Goal: Information Seeking & Learning: Learn about a topic

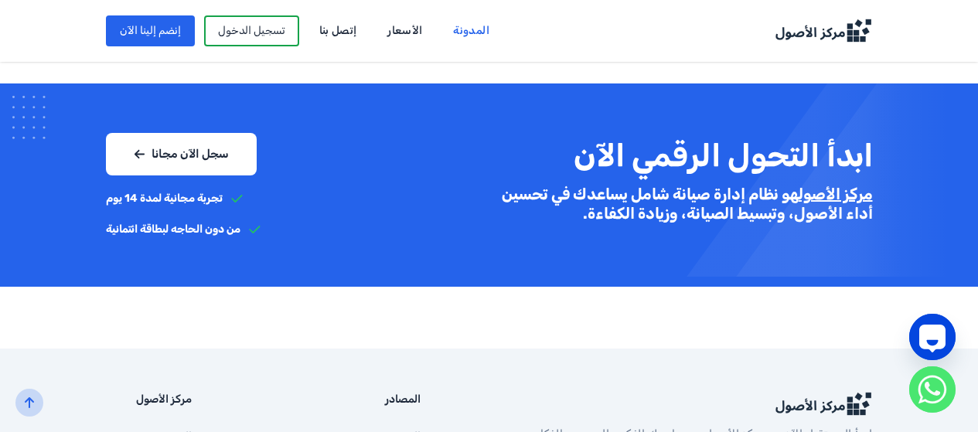
scroll to position [1498, 0]
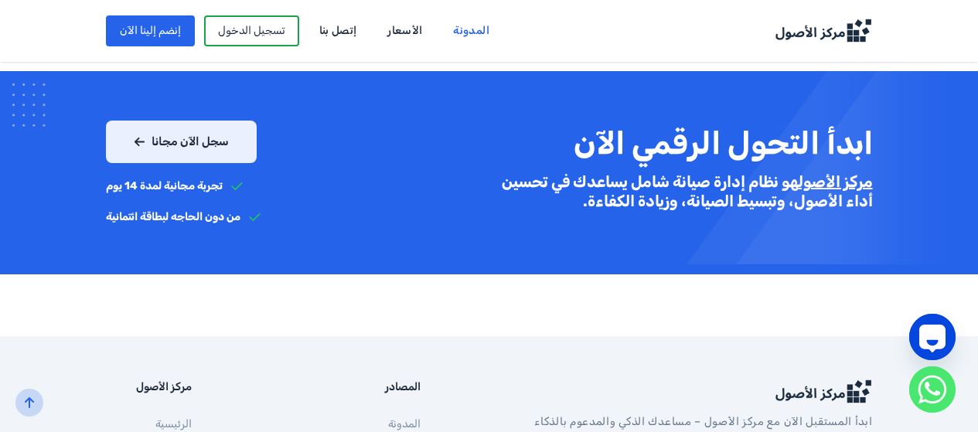
click at [153, 121] on link "سجل الآن مجانا" at bounding box center [181, 142] width 151 height 43
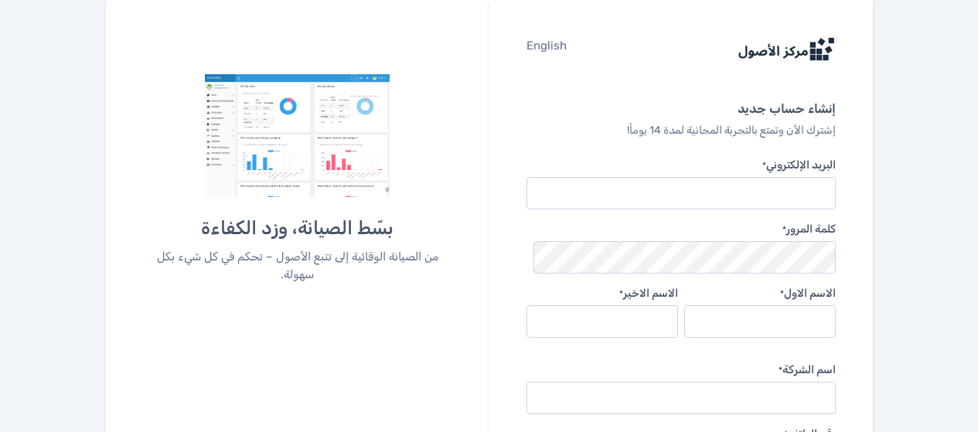
click at [383, 165] on img at bounding box center [297, 135] width 184 height 123
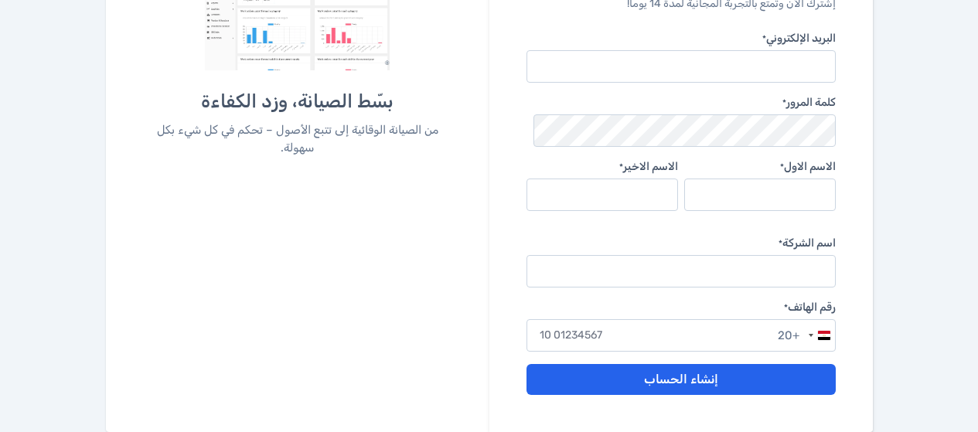
scroll to position [164, 0]
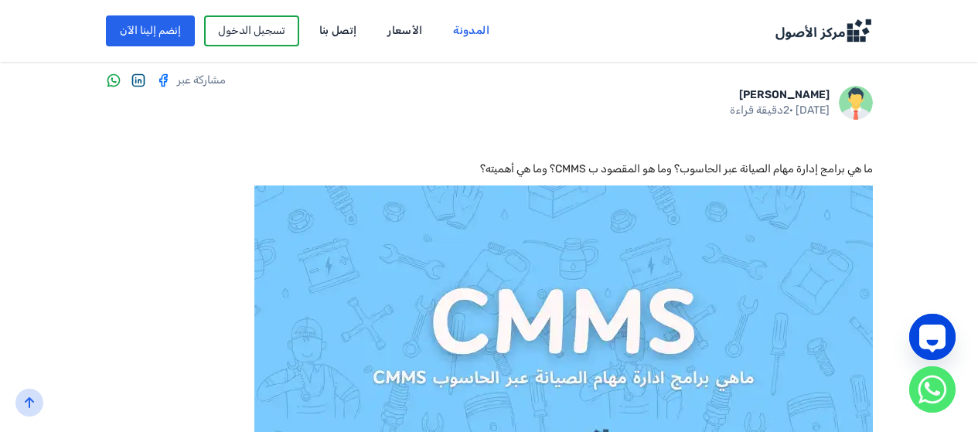
scroll to position [234, 0]
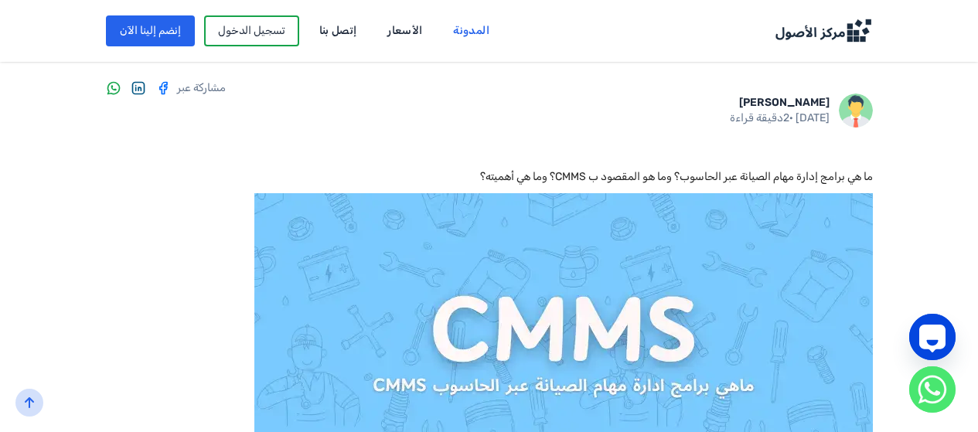
click at [106, 24] on link "إنضم إلينا الآن" at bounding box center [150, 30] width 89 height 31
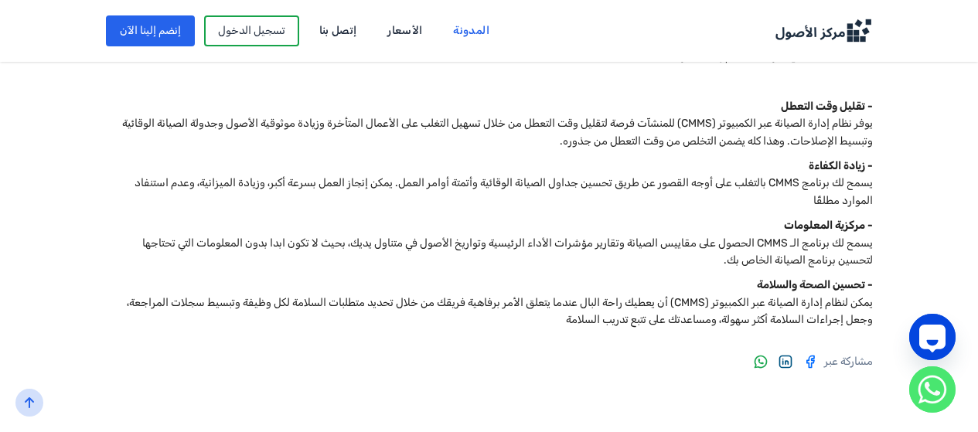
scroll to position [930, 0]
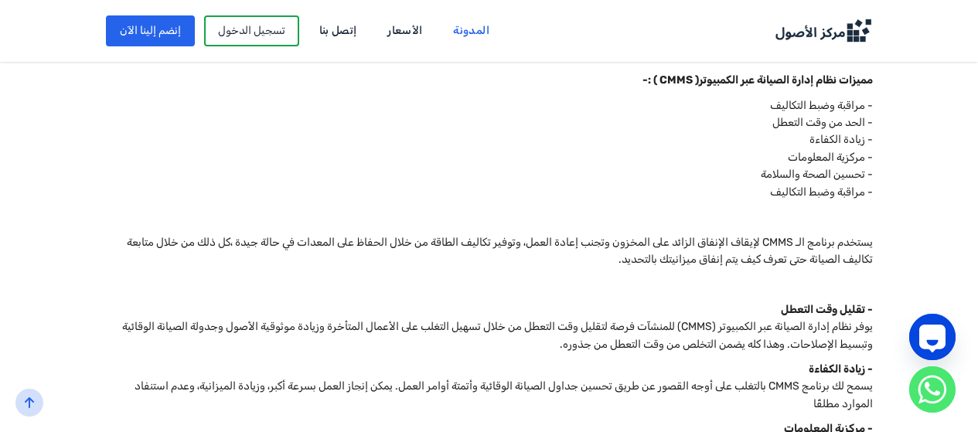
click at [376, 31] on link "الأسعار" at bounding box center [404, 31] width 56 height 25
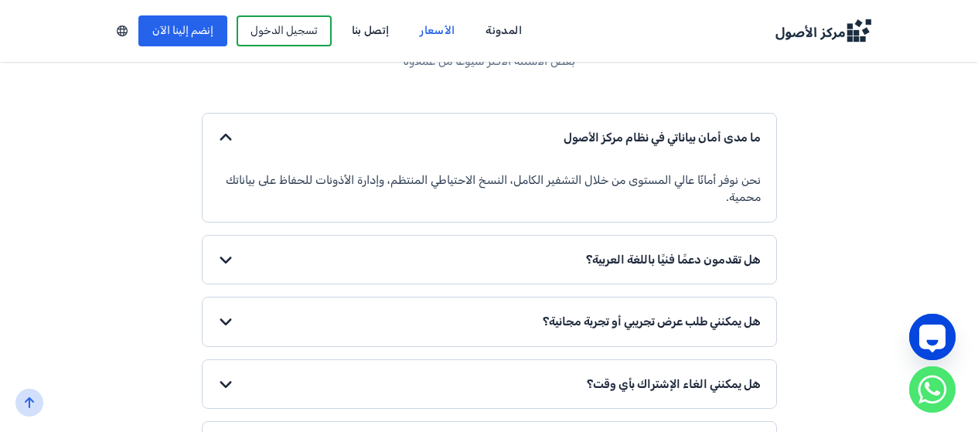
scroll to position [2937, 0]
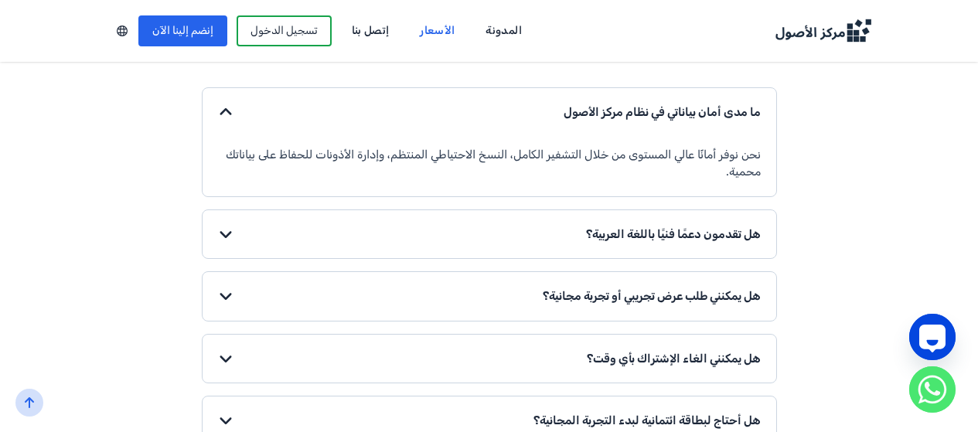
click at [218, 226] on span at bounding box center [225, 233] width 15 height 15
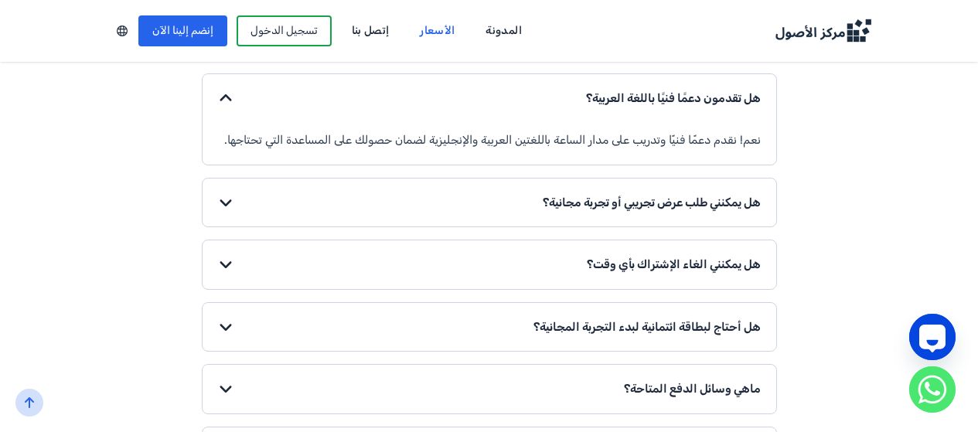
scroll to position [3015, 0]
click at [218, 256] on span at bounding box center [225, 263] width 15 height 15
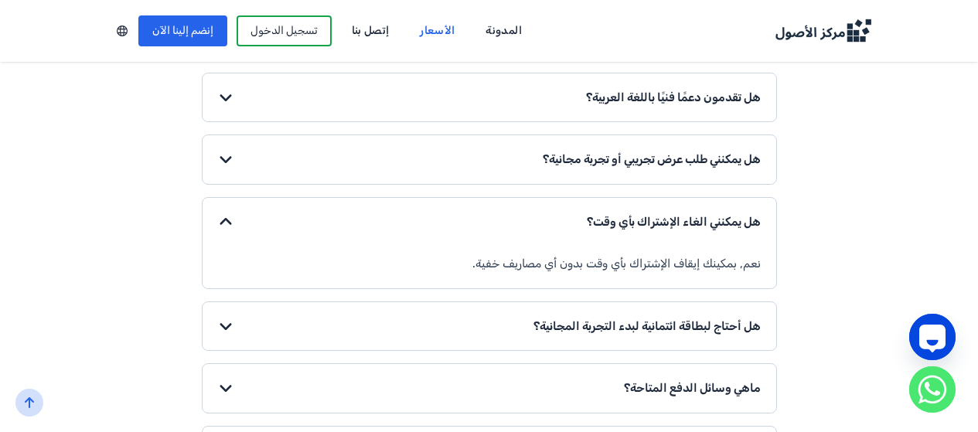
click at [218, 152] on span at bounding box center [225, 159] width 15 height 15
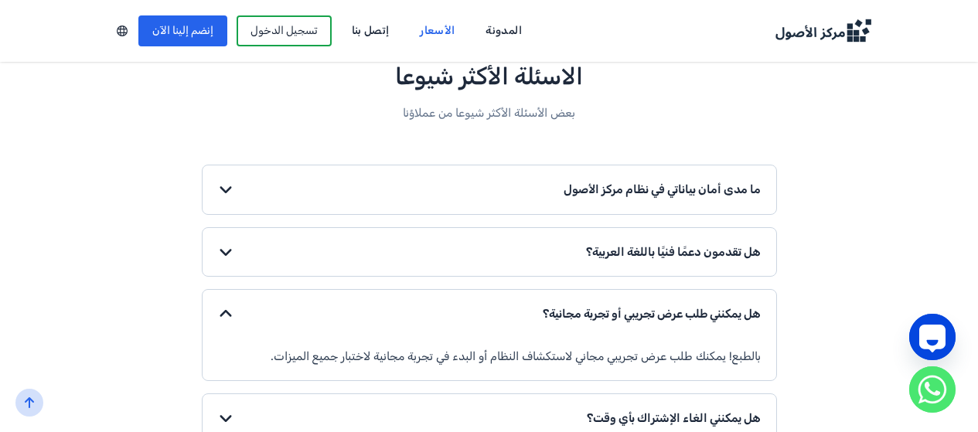
scroll to position [2474, 0]
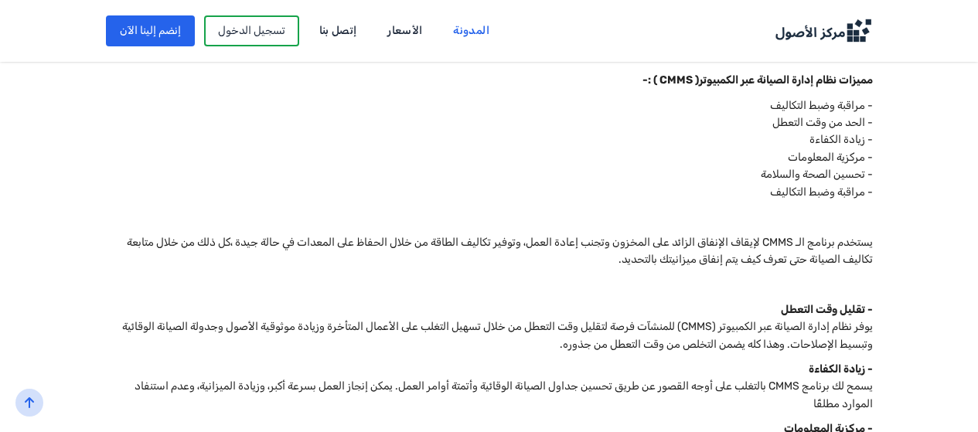
scroll to position [930, 0]
